Goal: Information Seeking & Learning: Find specific fact

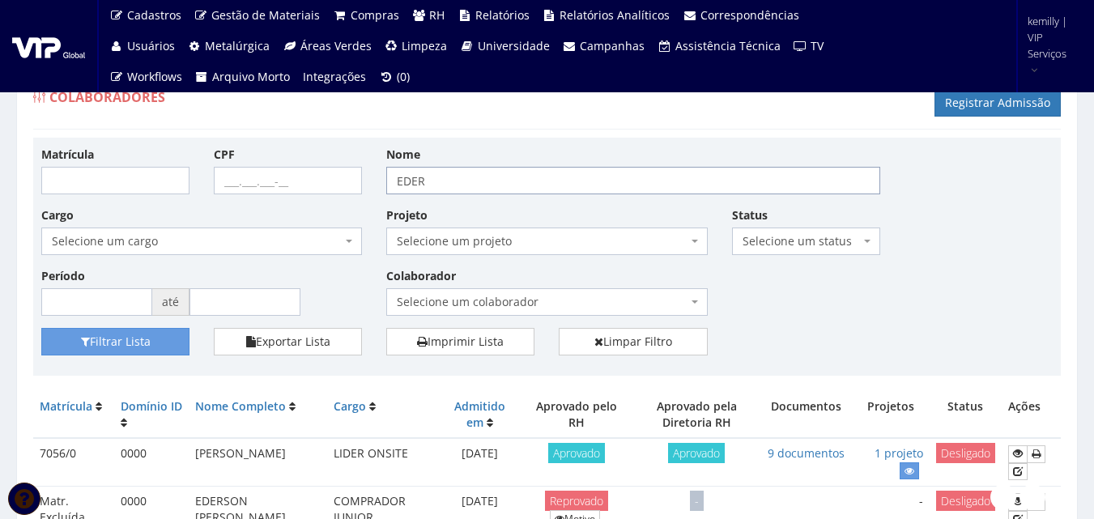
drag, startPoint x: 454, startPoint y: 181, endPoint x: 309, endPoint y: 181, distance: 144.9
click at [309, 181] on div "Matrícula CPF Nome EDER Cargo Selecione um cargo G0610 D0029 - 4110-05 - AGENTE…" at bounding box center [547, 237] width 1036 height 182
type input "[PERSON_NAME]"
click at [41, 328] on button "Filtrar Lista" at bounding box center [115, 342] width 148 height 28
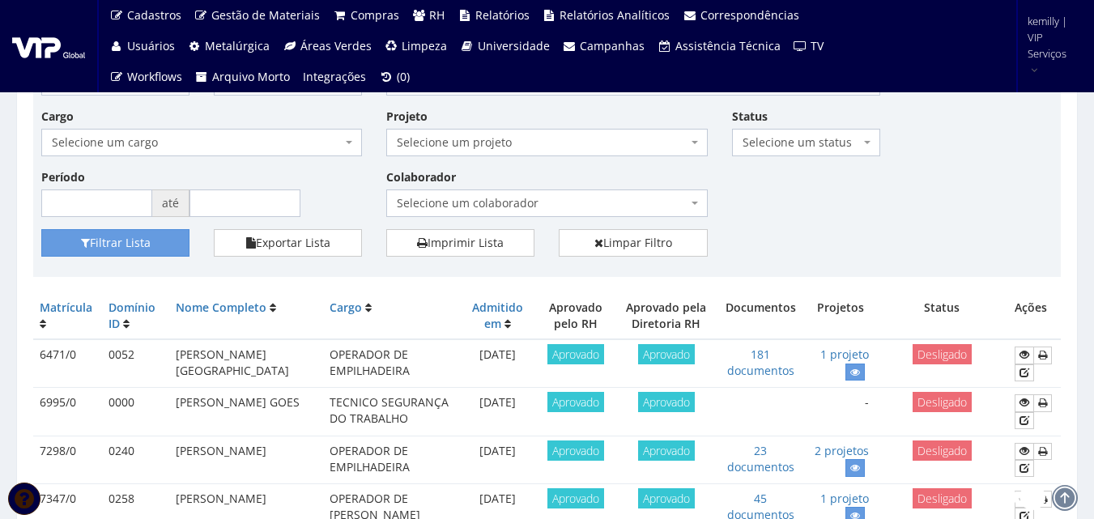
scroll to position [162, 0]
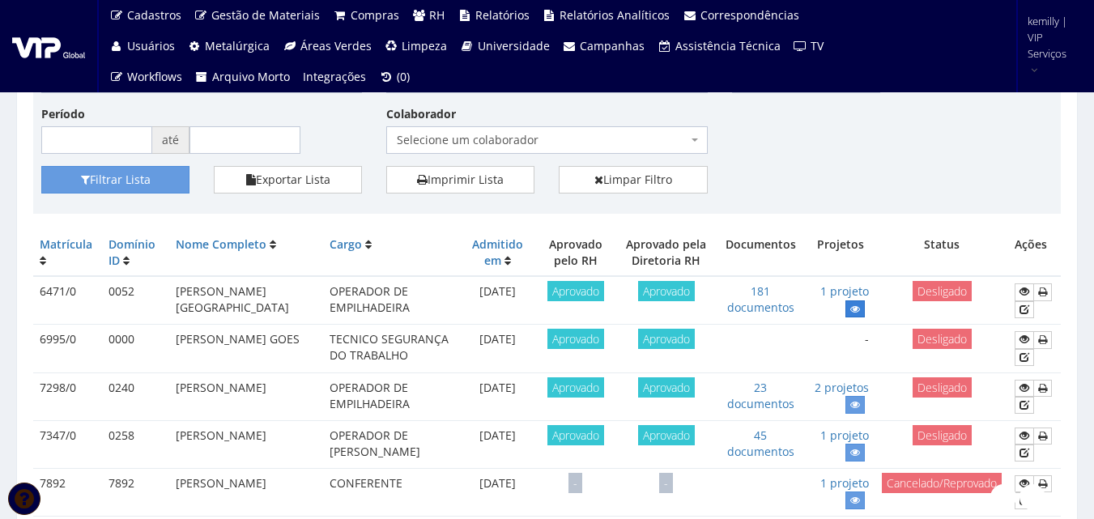
click at [850, 304] on icon at bounding box center [855, 309] width 10 height 11
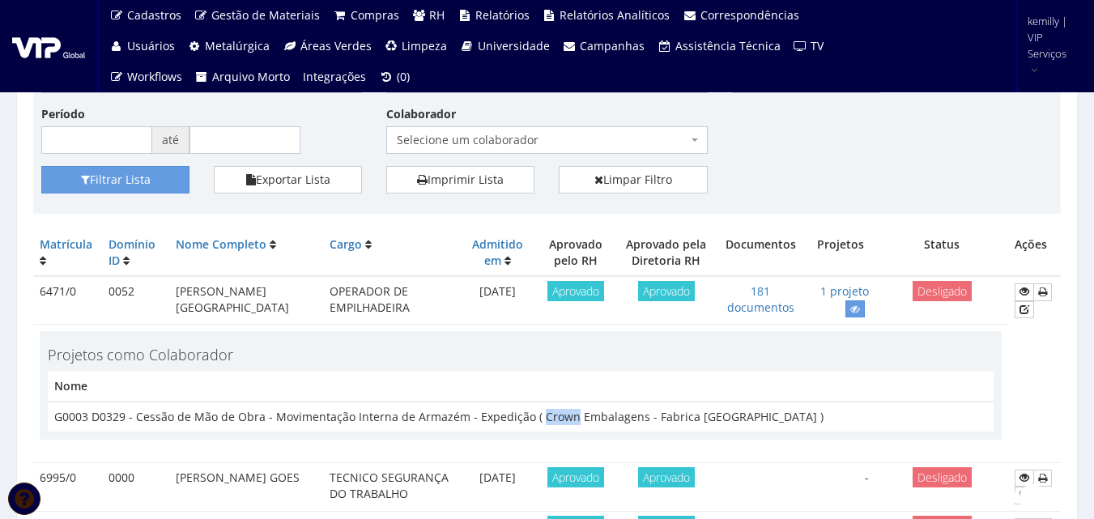
drag, startPoint x: 534, startPoint y: 416, endPoint x: 565, endPoint y: 419, distance: 30.9
click at [565, 419] on td "G0003 D0329 - Cessão de Mão de Obra - Movimentação Interna de Armazém - Expediç…" at bounding box center [521, 417] width 946 height 30
copy td "Crown"
drag, startPoint x: 685, startPoint y: 415, endPoint x: 755, endPoint y: 418, distance: 70.5
click at [755, 418] on td "G0003 D0329 - Cessão de Mão de Obra - Movimentação Interna de Armazém - Expediç…" at bounding box center [521, 417] width 946 height 30
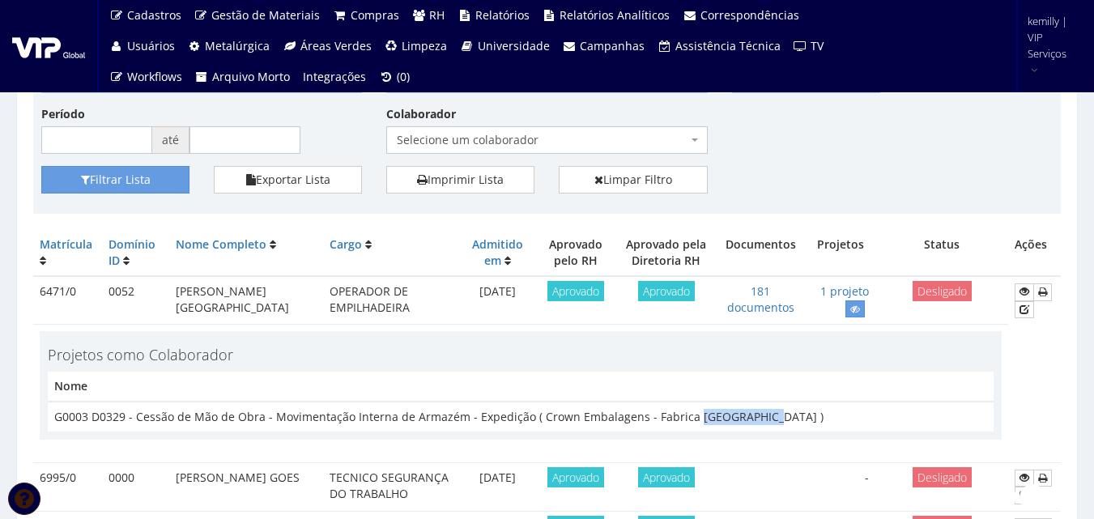
copy td "Ponta Grossa"
click at [1019, 295] on icon at bounding box center [1024, 291] width 10 height 11
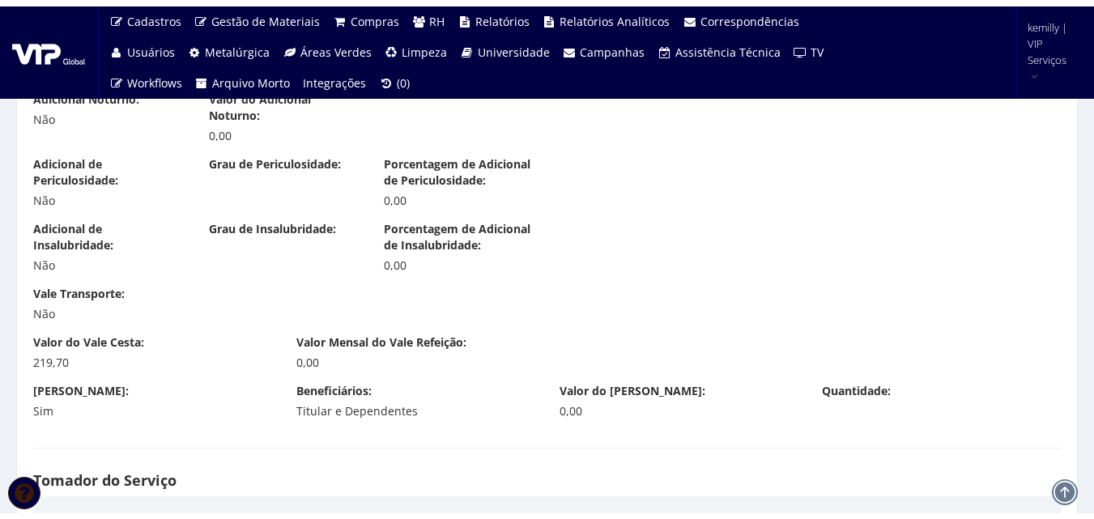
scroll to position [2429, 0]
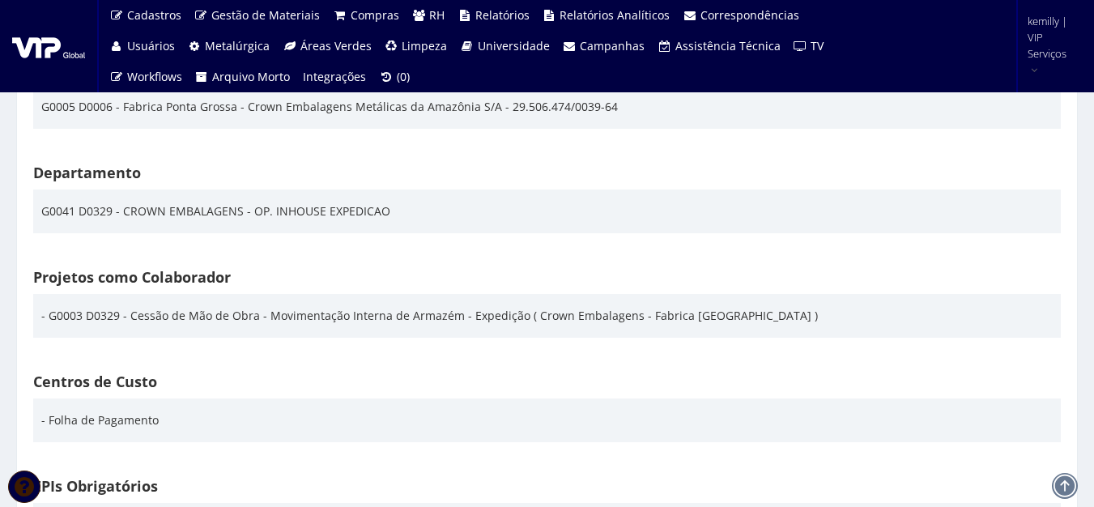
drag, startPoint x: 398, startPoint y: 305, endPoint x: 629, endPoint y: 314, distance: 231.7
click at [629, 314] on div "- G0003 D0329 - Cessão de Mão de Obra - Movimentação Interna de Armazém - Exped…" at bounding box center [429, 316] width 776 height 28
click at [224, 362] on div "Projetos como Colaborador - G0003 D0329 - Cessão de Mão de Obra - Movimentação …" at bounding box center [547, 314] width 1052 height 104
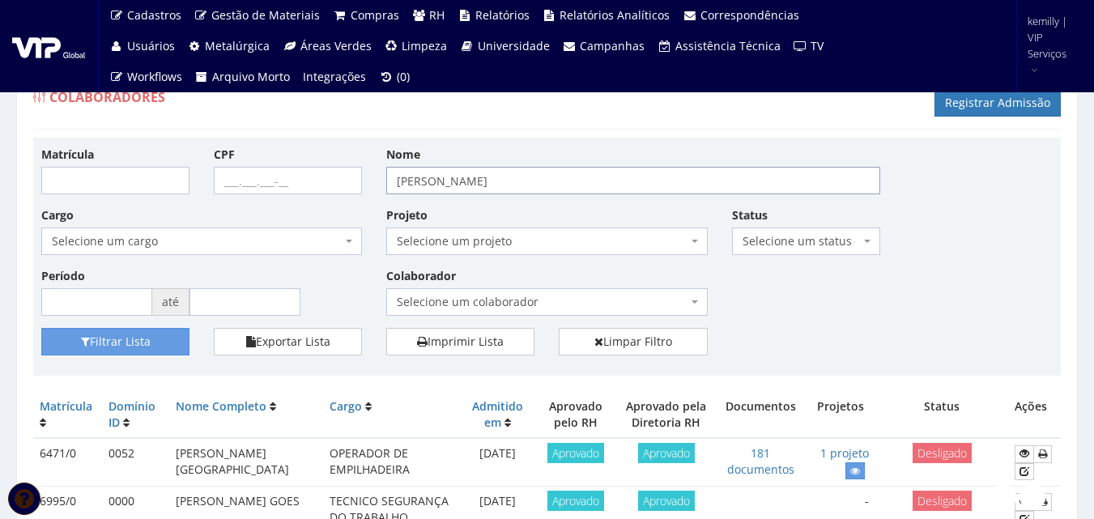
drag, startPoint x: 498, startPoint y: 172, endPoint x: 65, endPoint y: 179, distance: 433.2
click at [65, 178] on div "Matrícula CPF Nome ADILSON Cargo Selecione um cargo G0610 D0029 - 4110-05 - AGE…" at bounding box center [547, 237] width 1036 height 182
type input "keven"
click at [41, 328] on button "Filtrar Lista" at bounding box center [115, 342] width 148 height 28
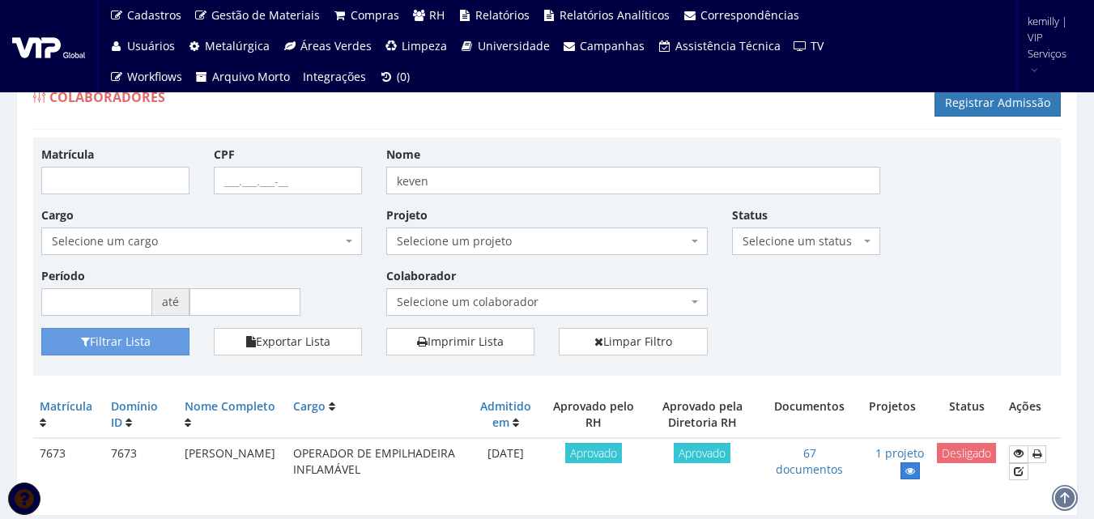
click at [907, 470] on icon at bounding box center [910, 471] width 10 height 11
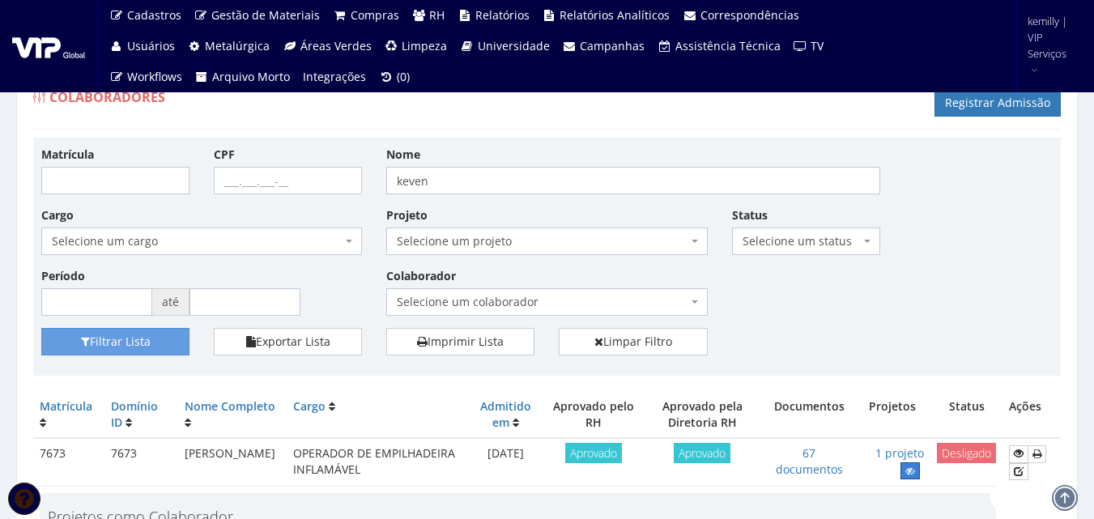
scroll to position [187, 0]
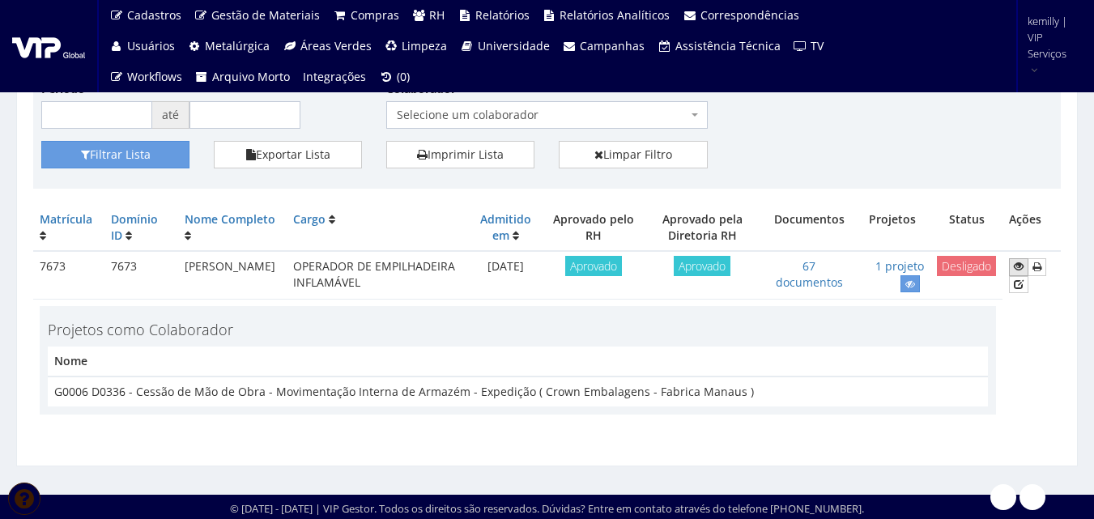
click at [1023, 261] on icon at bounding box center [1019, 266] width 10 height 11
click at [802, 289] on link "67 documentos" at bounding box center [809, 274] width 67 height 32
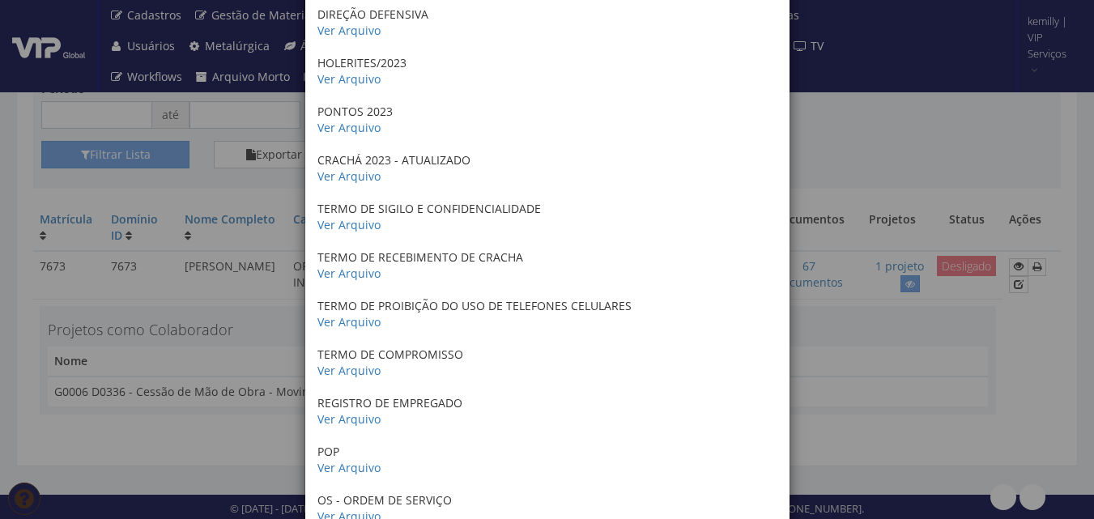
scroll to position [2672, 0]
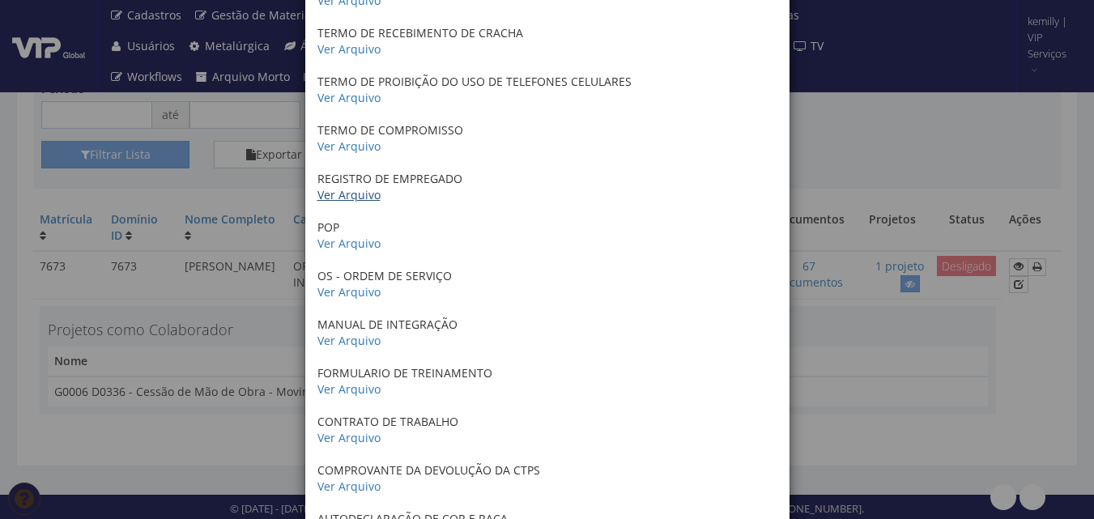
click at [336, 194] on link "Ver Arquivo" at bounding box center [348, 194] width 63 height 15
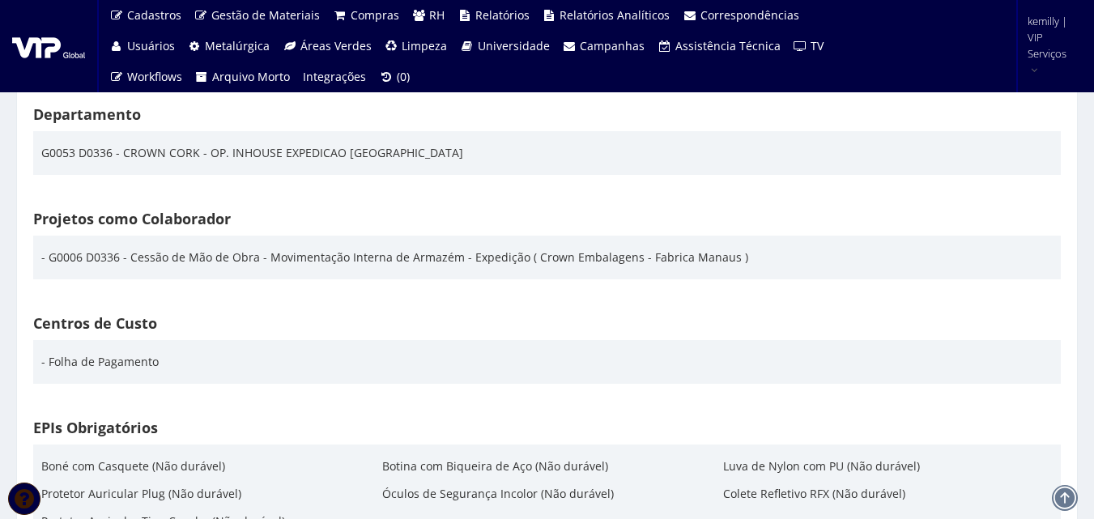
scroll to position [2510, 0]
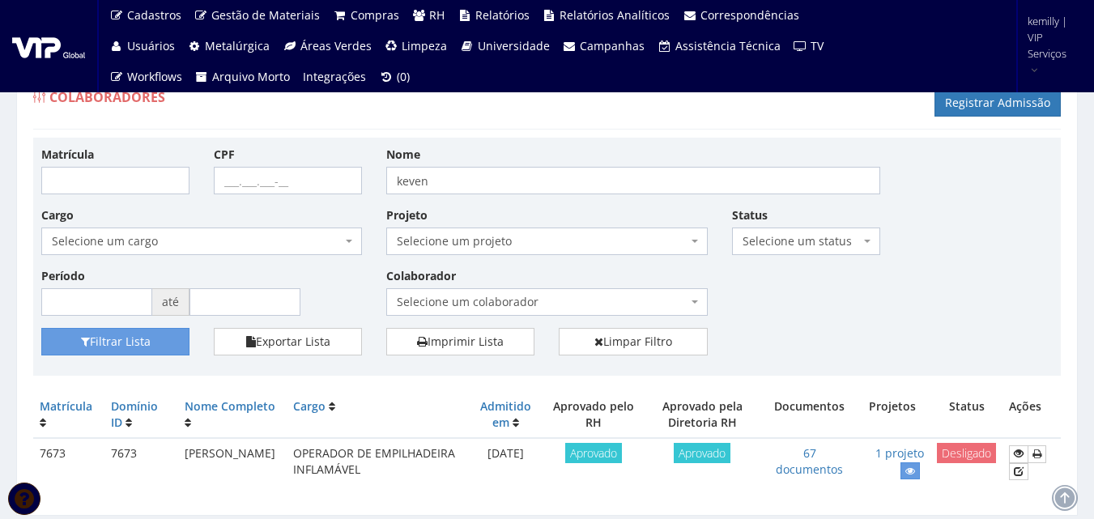
scroll to position [52, 0]
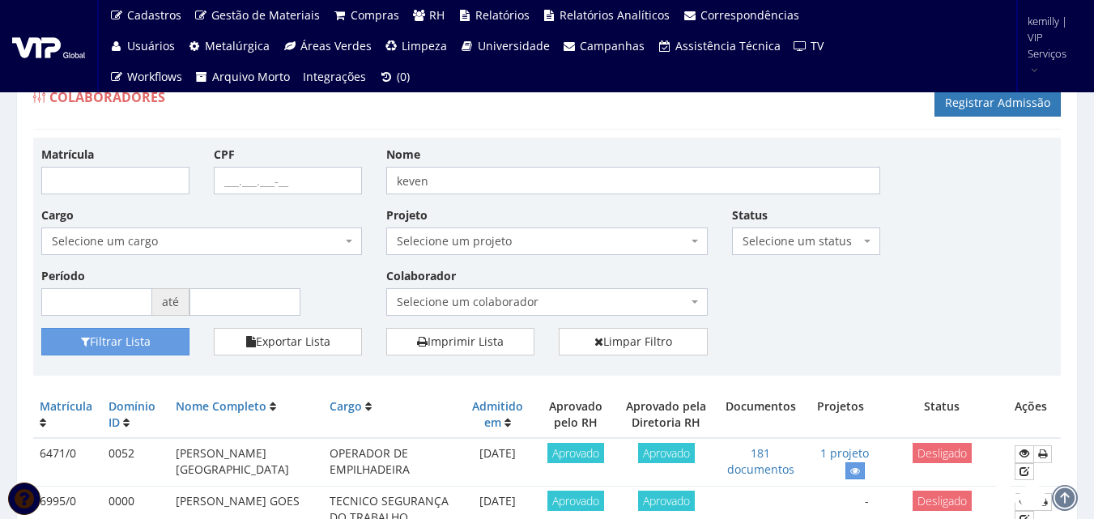
scroll to position [324, 0]
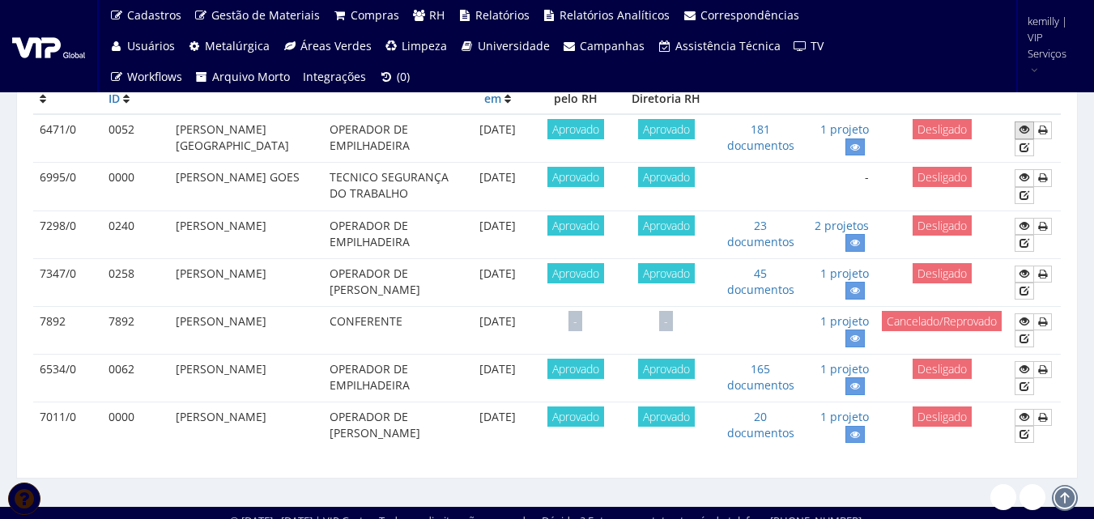
click at [1022, 128] on icon at bounding box center [1024, 129] width 10 height 11
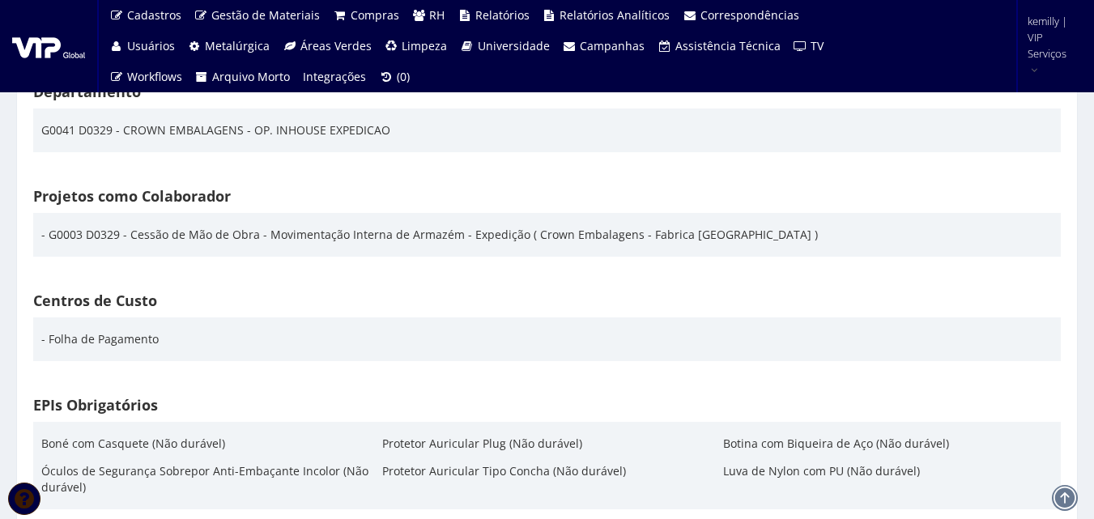
scroll to position [2429, 0]
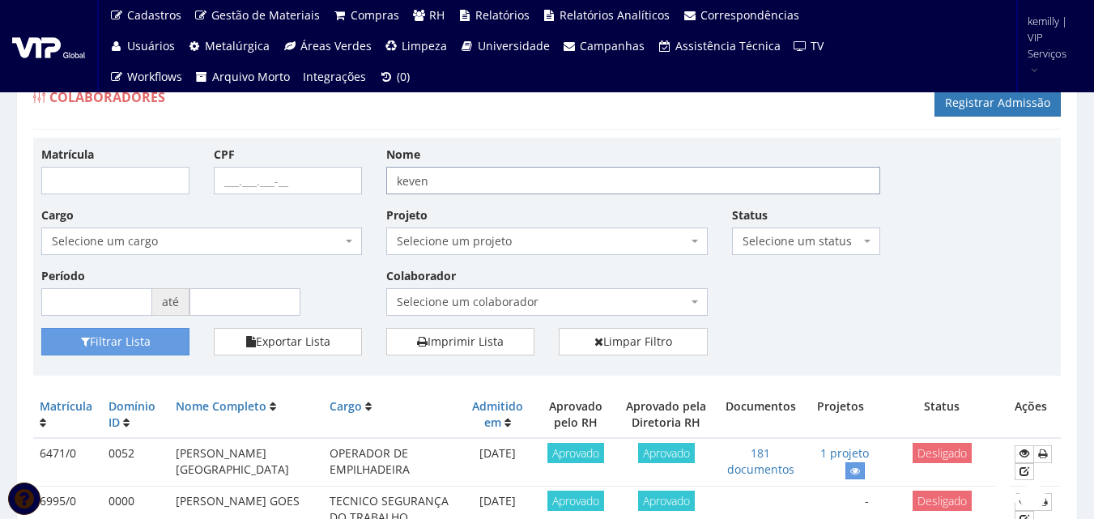
drag, startPoint x: 489, startPoint y: 176, endPoint x: 228, endPoint y: 177, distance: 261.5
click at [228, 176] on div "Matrícula CPF Nome keven Cargo Selecione um cargo G0610 D0029 - 4110-05 - AGENT…" at bounding box center [547, 237] width 1036 height 182
type input "eder"
click at [41, 328] on button "Filtrar Lista" at bounding box center [115, 342] width 148 height 28
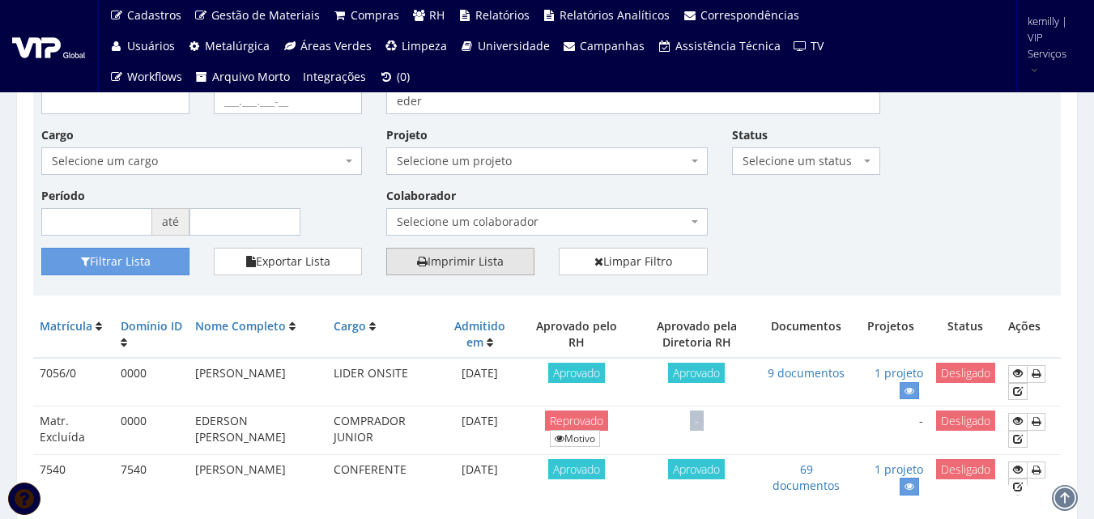
scroll to position [147, 0]
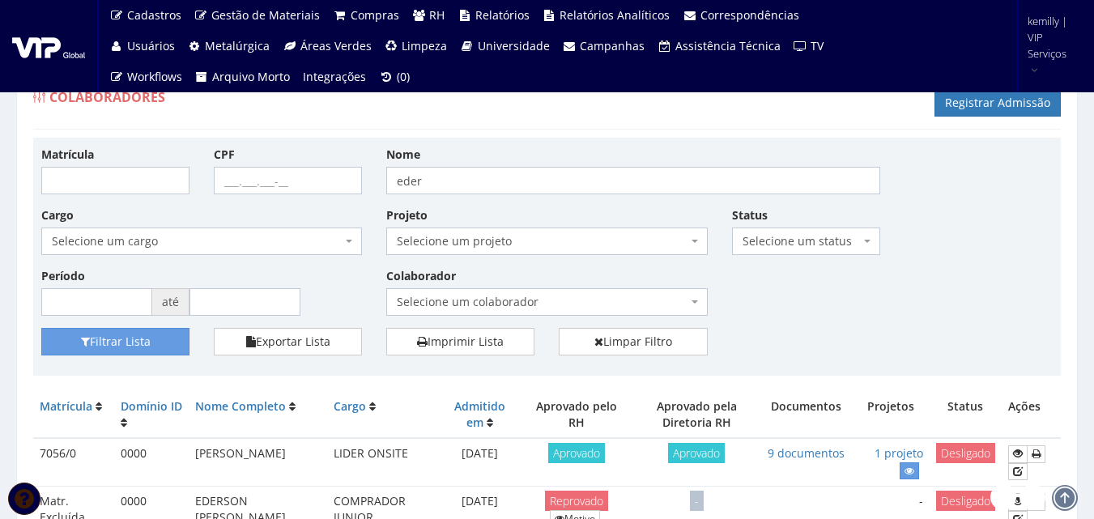
scroll to position [147, 0]
